Goal: Task Accomplishment & Management: Complete application form

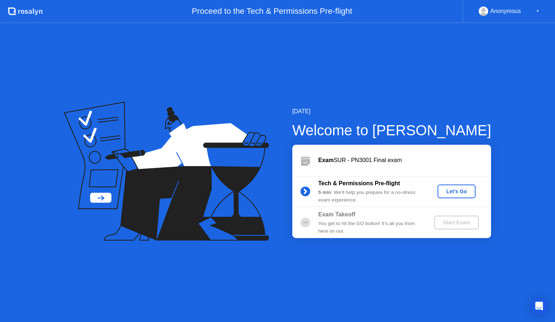
click at [456, 191] on div "Let's Go" at bounding box center [456, 191] width 32 height 6
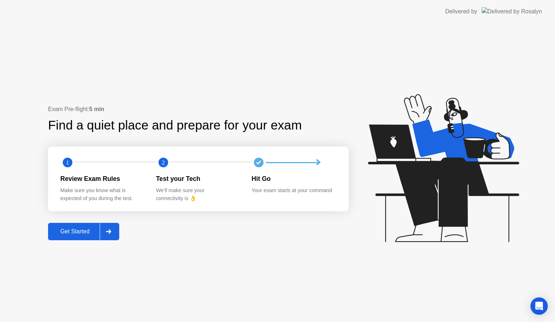
click at [83, 231] on div "Get Started" at bounding box center [74, 231] width 49 height 7
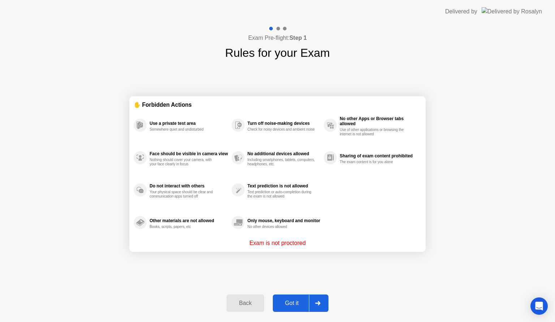
click at [298, 295] on button "Got it" at bounding box center [301, 302] width 56 height 17
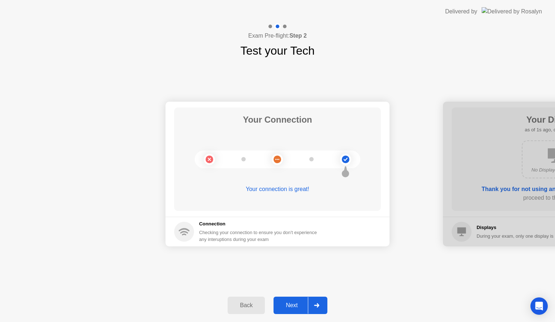
click at [298, 298] on button "Next" at bounding box center [300, 304] width 54 height 17
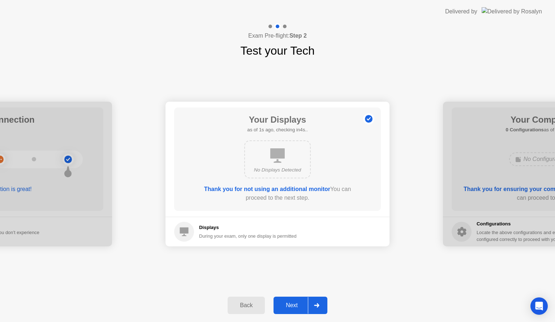
click at [298, 298] on button "Next" at bounding box center [300, 304] width 54 height 17
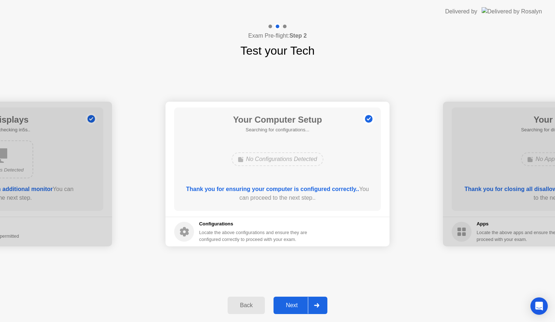
click at [298, 298] on button "Next" at bounding box center [300, 304] width 54 height 17
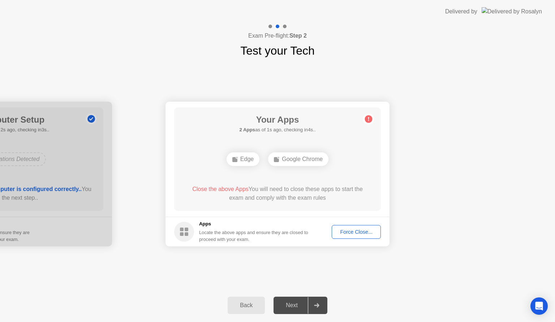
click at [353, 230] on div "Force Close..." at bounding box center [356, 232] width 44 height 6
click at [344, 229] on div "Force Close..." at bounding box center [356, 232] width 44 height 6
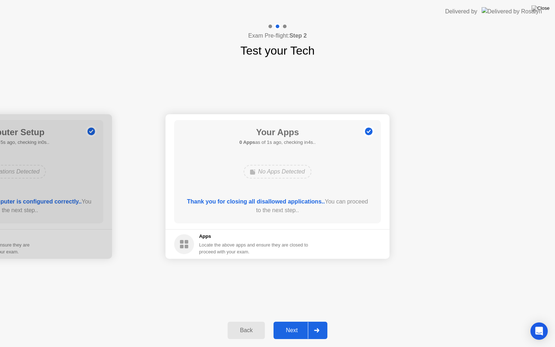
click at [299, 321] on div "Next" at bounding box center [292, 330] width 32 height 7
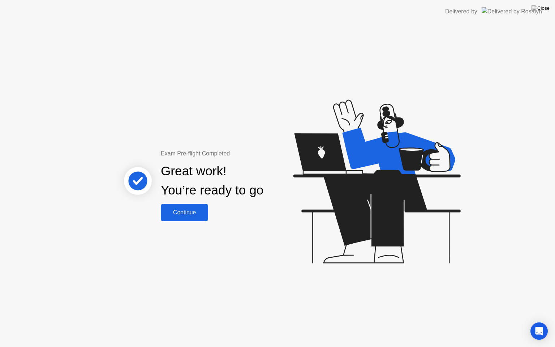
click at [195, 214] on div "Continue" at bounding box center [184, 212] width 43 height 7
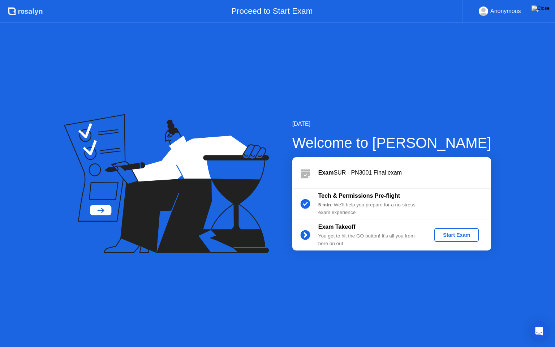
click at [447, 232] on div "Start Exam" at bounding box center [456, 235] width 39 height 6
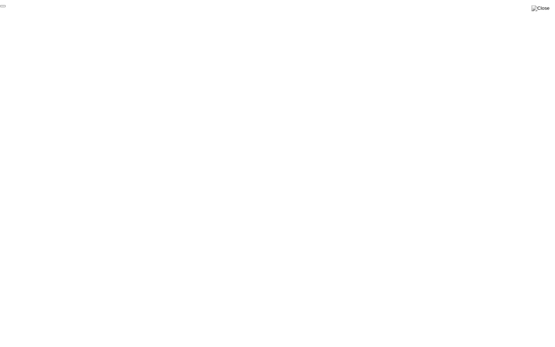
click div "End Proctoring Session"
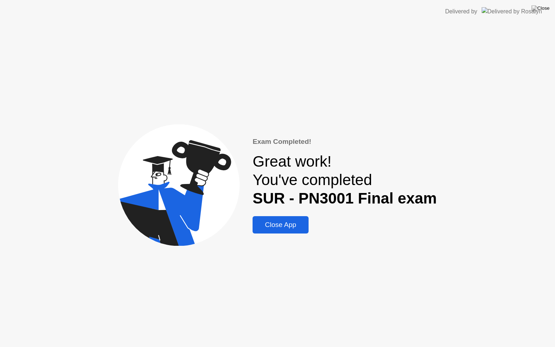
click at [302, 225] on div "Close App" at bounding box center [281, 225] width 52 height 8
